Goal: Information Seeking & Learning: Check status

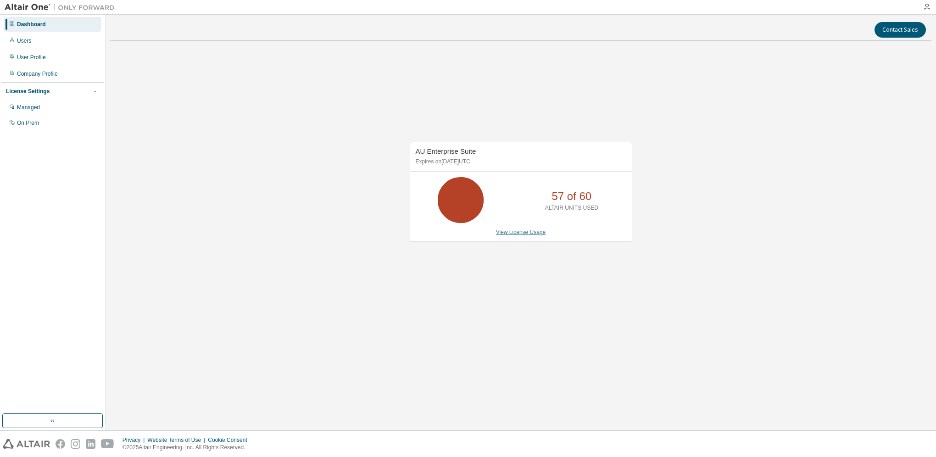
click at [539, 232] on link "View License Usage" at bounding box center [521, 232] width 50 height 6
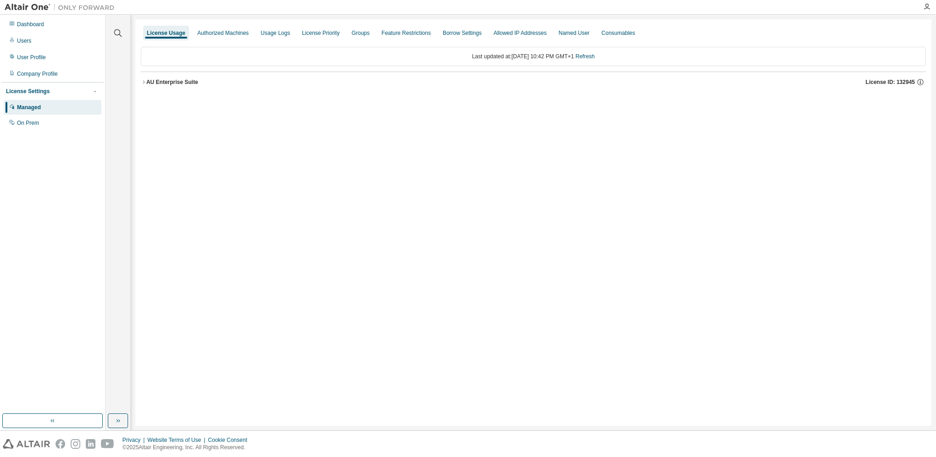
click at [146, 83] on icon "button" at bounding box center [144, 82] width 6 height 6
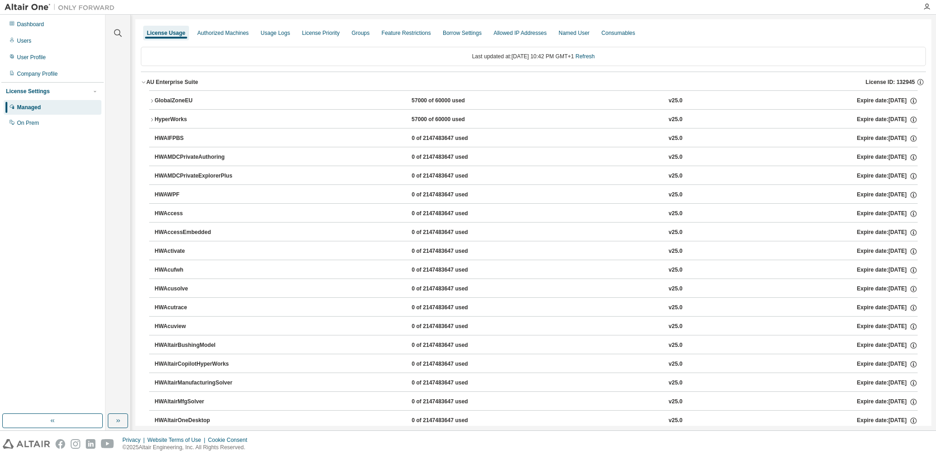
click at [152, 116] on button "HyperWorks 57000 of 60000 used v25.0 Expire date: [DATE]" at bounding box center [533, 120] width 769 height 20
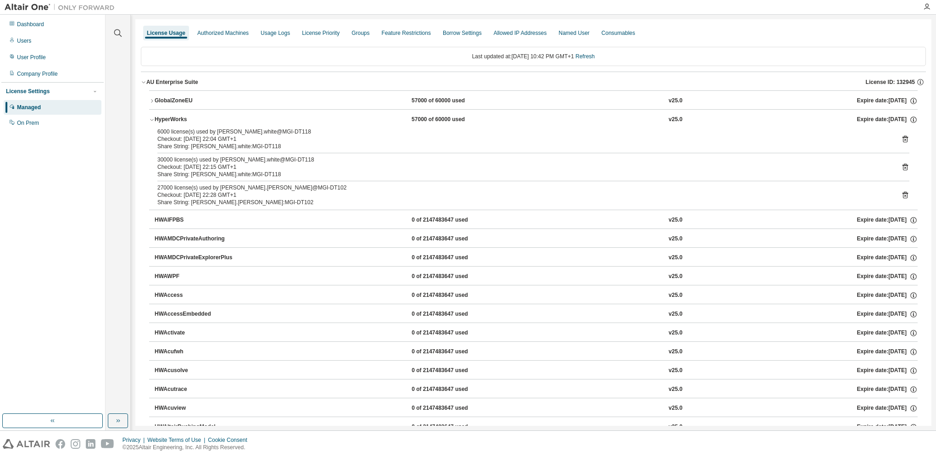
click at [902, 165] on icon at bounding box center [906, 167] width 8 height 8
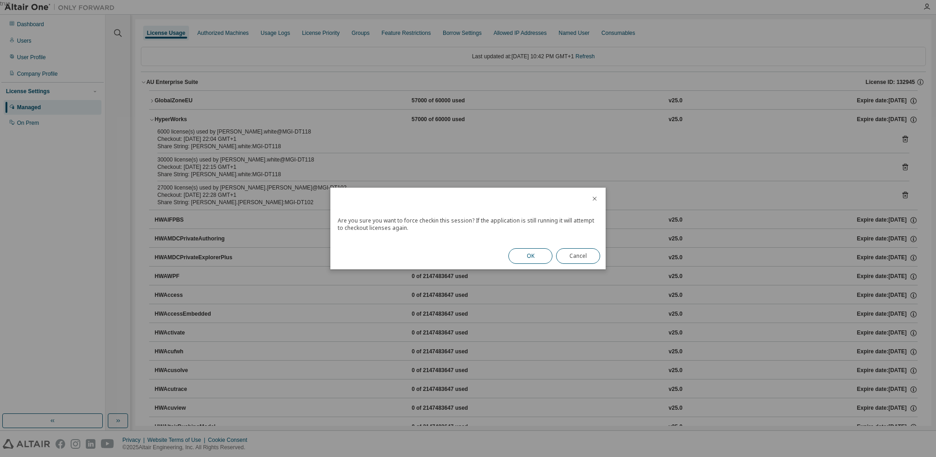
click at [533, 255] on button "OK" at bounding box center [531, 256] width 44 height 16
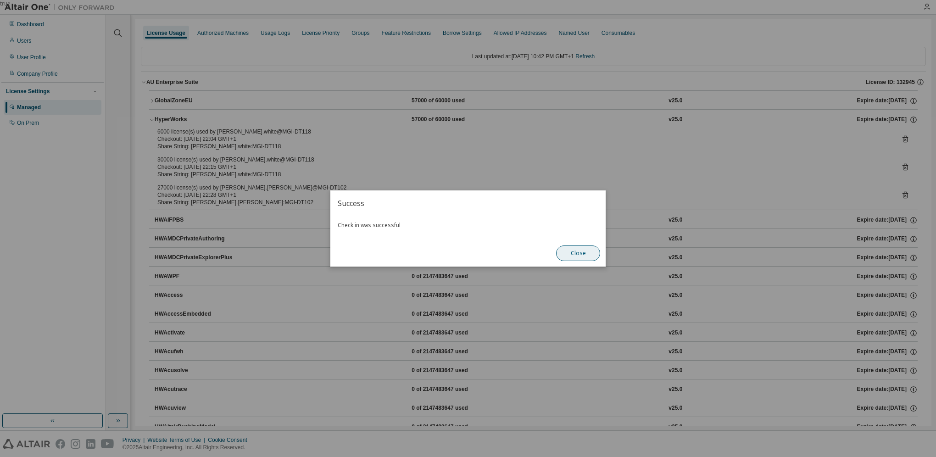
click at [578, 255] on button "Close" at bounding box center [578, 254] width 44 height 16
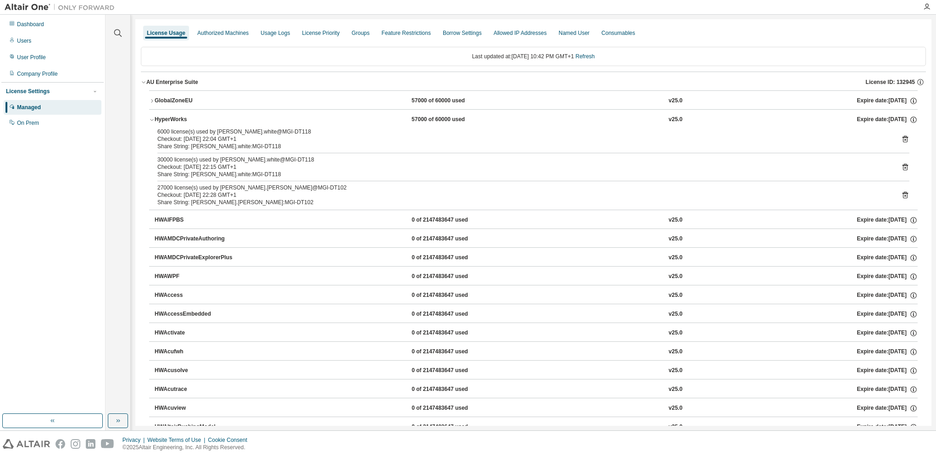
click at [902, 142] on icon at bounding box center [906, 139] width 8 height 8
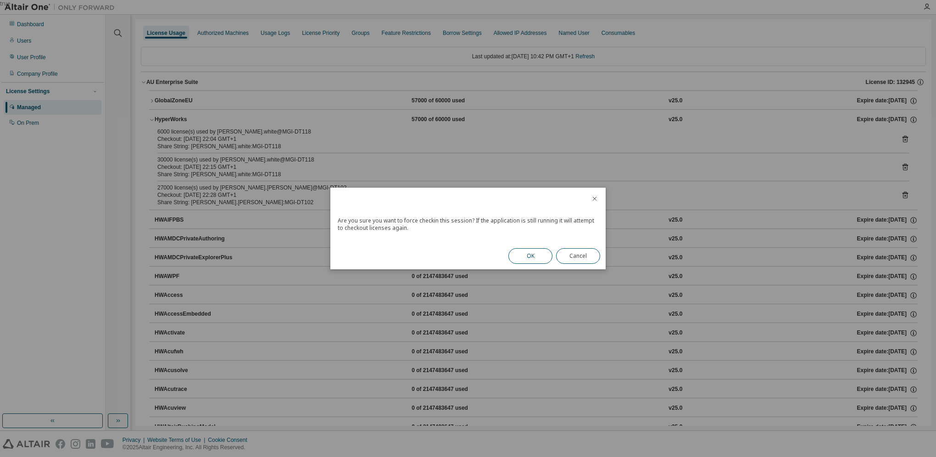
click at [535, 253] on button "OK" at bounding box center [531, 256] width 44 height 16
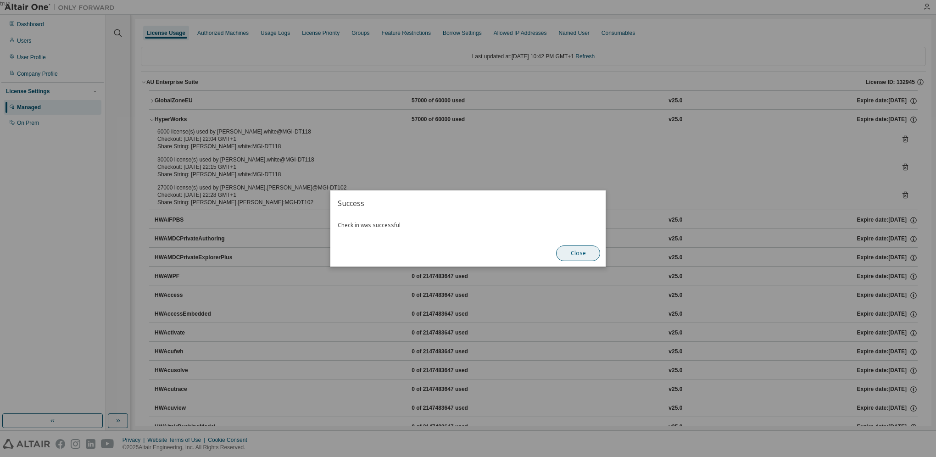
click at [576, 253] on button "Close" at bounding box center [578, 254] width 44 height 16
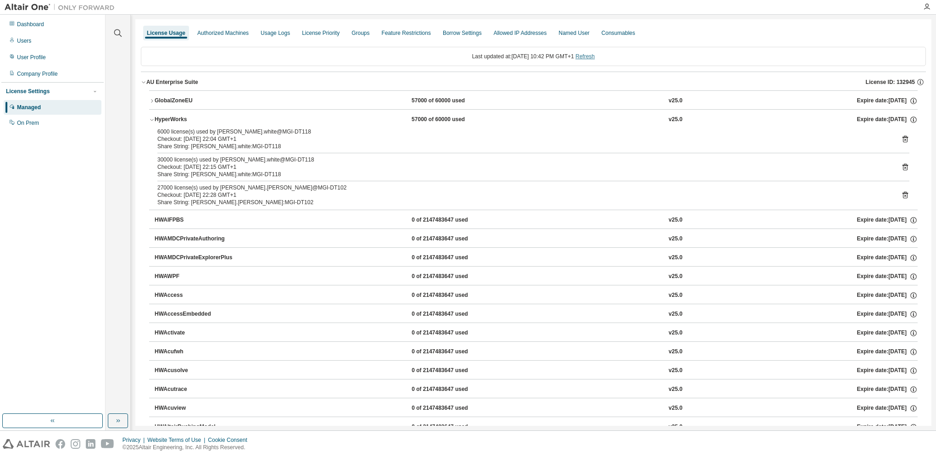
click at [595, 58] on link "Refresh" at bounding box center [585, 56] width 19 height 6
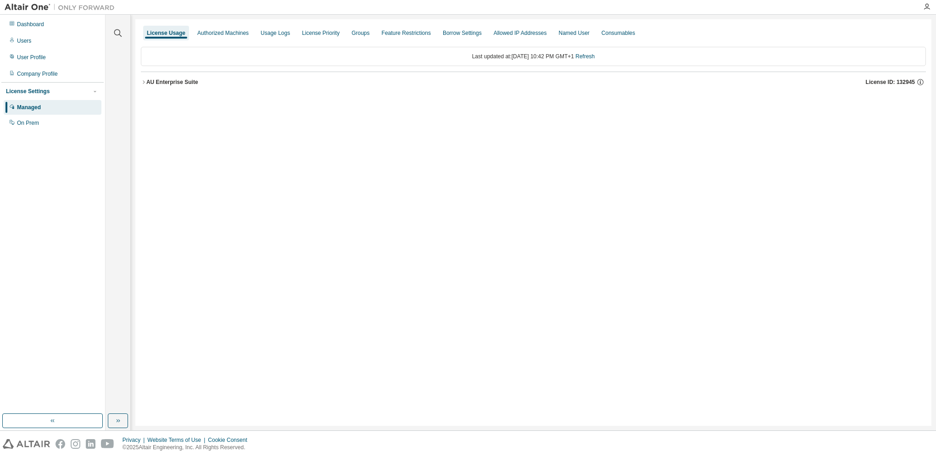
click at [144, 78] on button "AU Enterprise Suite License ID: 132945" at bounding box center [533, 82] width 785 height 20
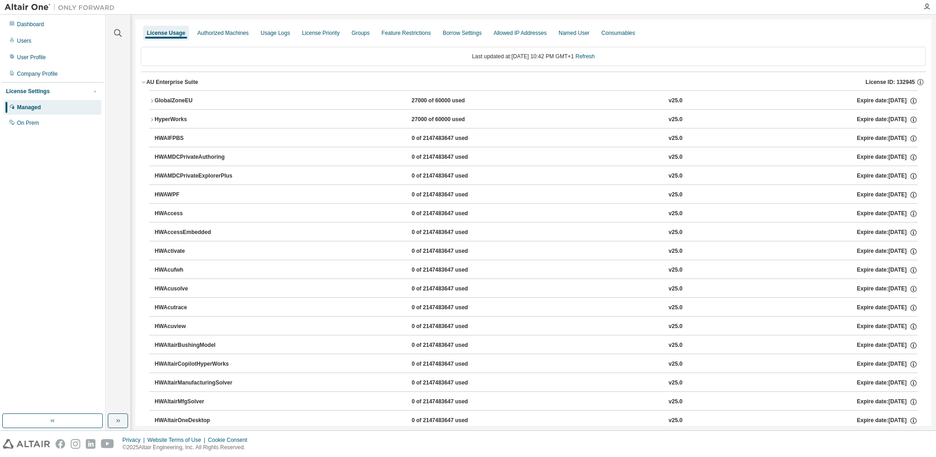
click at [152, 120] on icon "button" at bounding box center [152, 120] width 6 height 6
